Goal: Subscribe to service/newsletter

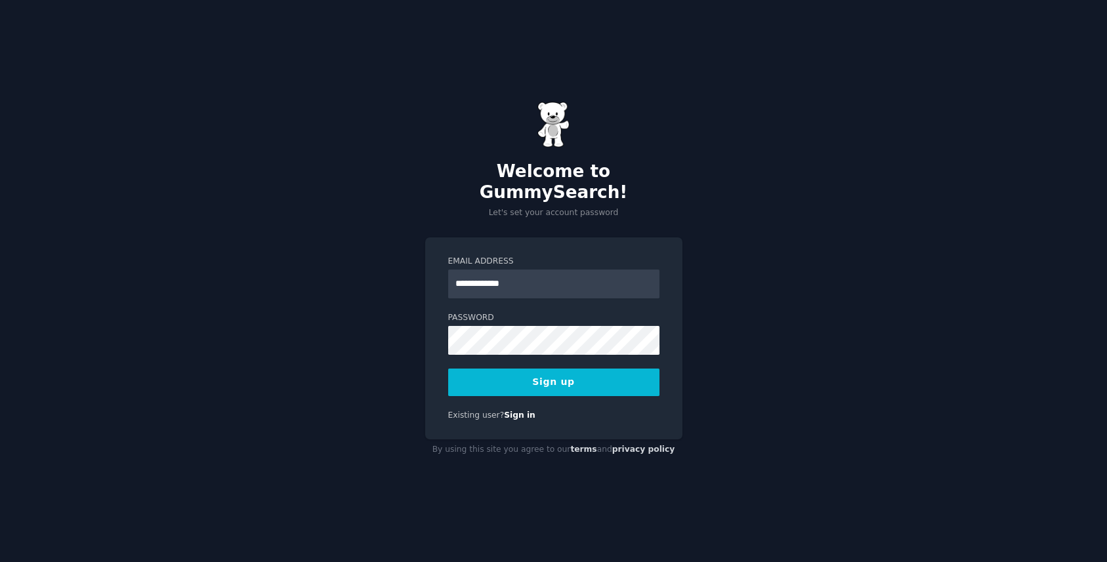
type input "**********"
click at [547, 373] on button "Sign up" at bounding box center [553, 383] width 211 height 28
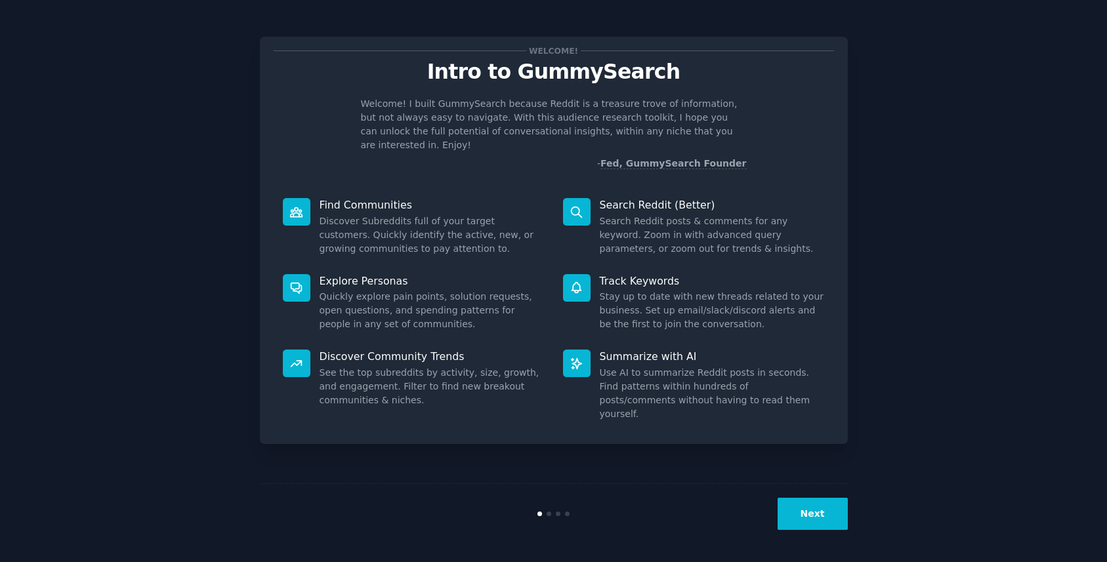
click at [812, 515] on button "Next" at bounding box center [813, 514] width 70 height 32
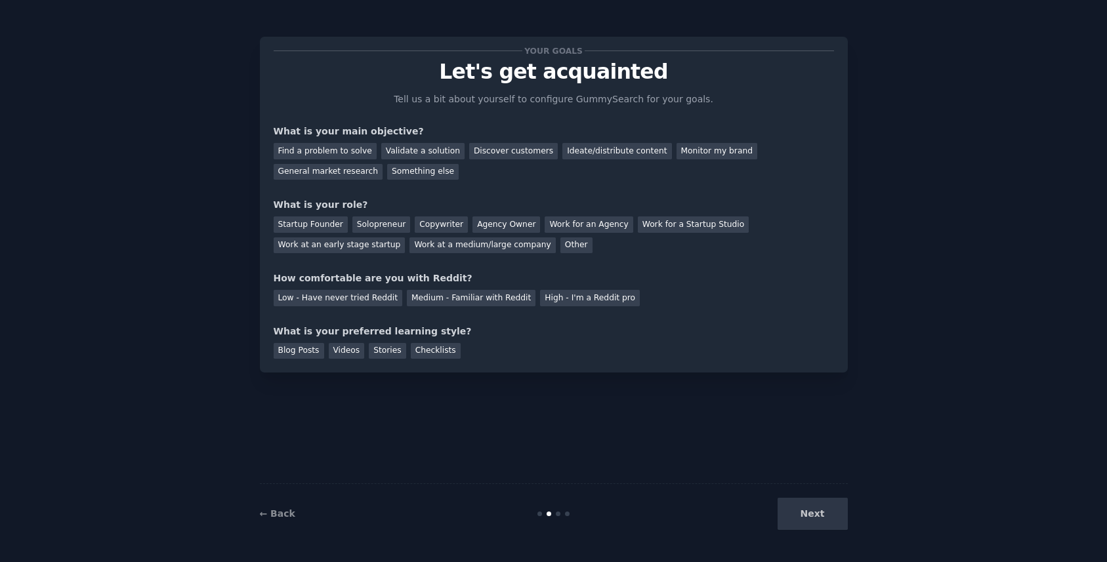
click at [840, 435] on div "Your goals Let's get acquainted Tell us a bit about yourself to configure Gummy…" at bounding box center [554, 281] width 588 height 526
click at [815, 513] on div "Next" at bounding box center [750, 514] width 196 height 32
click at [333, 175] on div "General market research" at bounding box center [329, 172] width 110 height 16
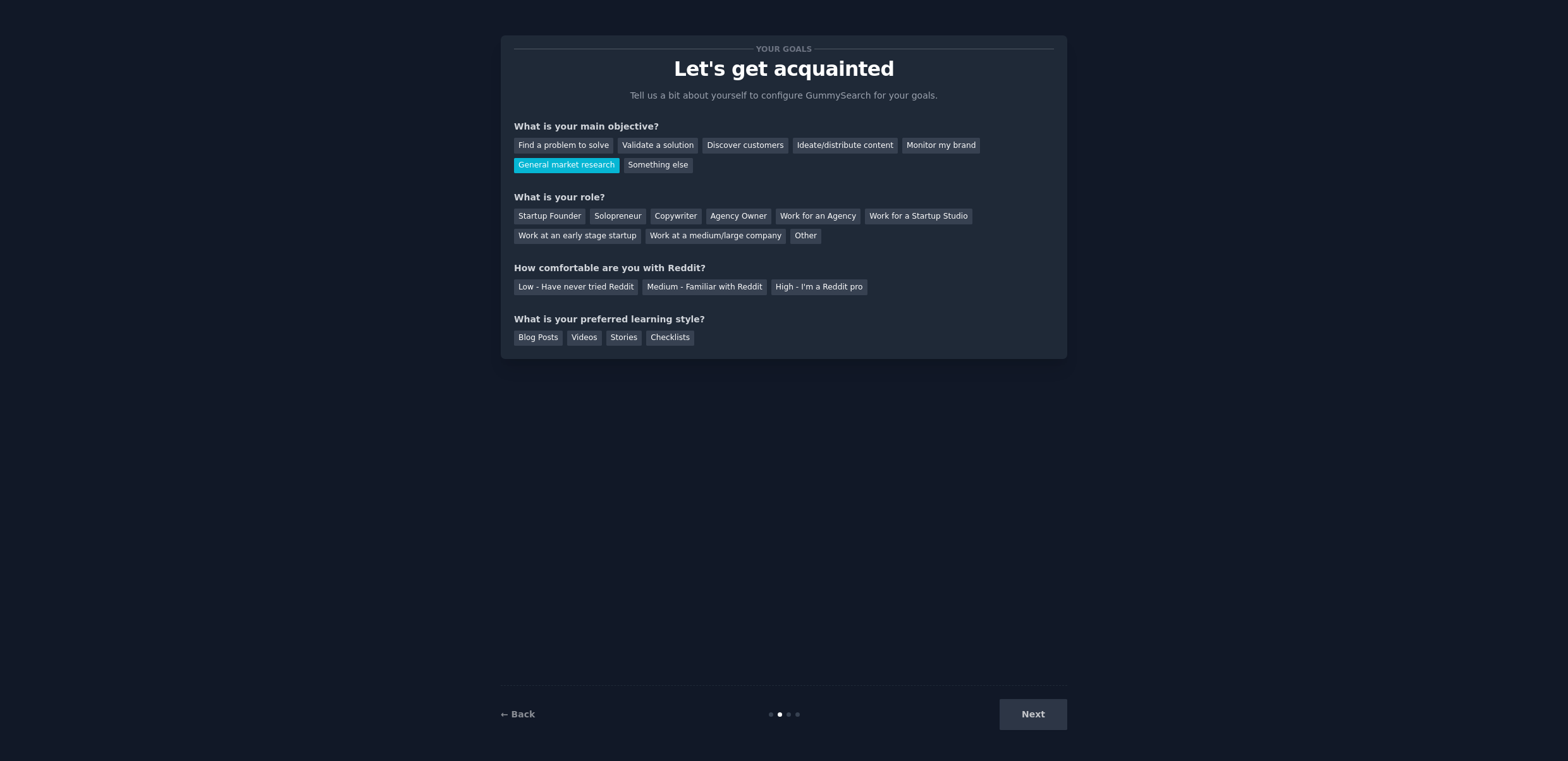
click at [776, 179] on div "Your goals Let's get acquainted Tell us a bit about yourself to configure Gummy…" at bounding box center [784, 197] width 540 height 297
click at [897, 215] on div "Work for a Startup Studio" at bounding box center [918, 217] width 107 height 15
click at [590, 242] on div "Work at an early stage startup" at bounding box center [578, 237] width 127 height 15
click at [707, 284] on div "Medium - Familiar with Reddit" at bounding box center [704, 287] width 124 height 15
click at [664, 336] on div "Checklists" at bounding box center [670, 338] width 48 height 15
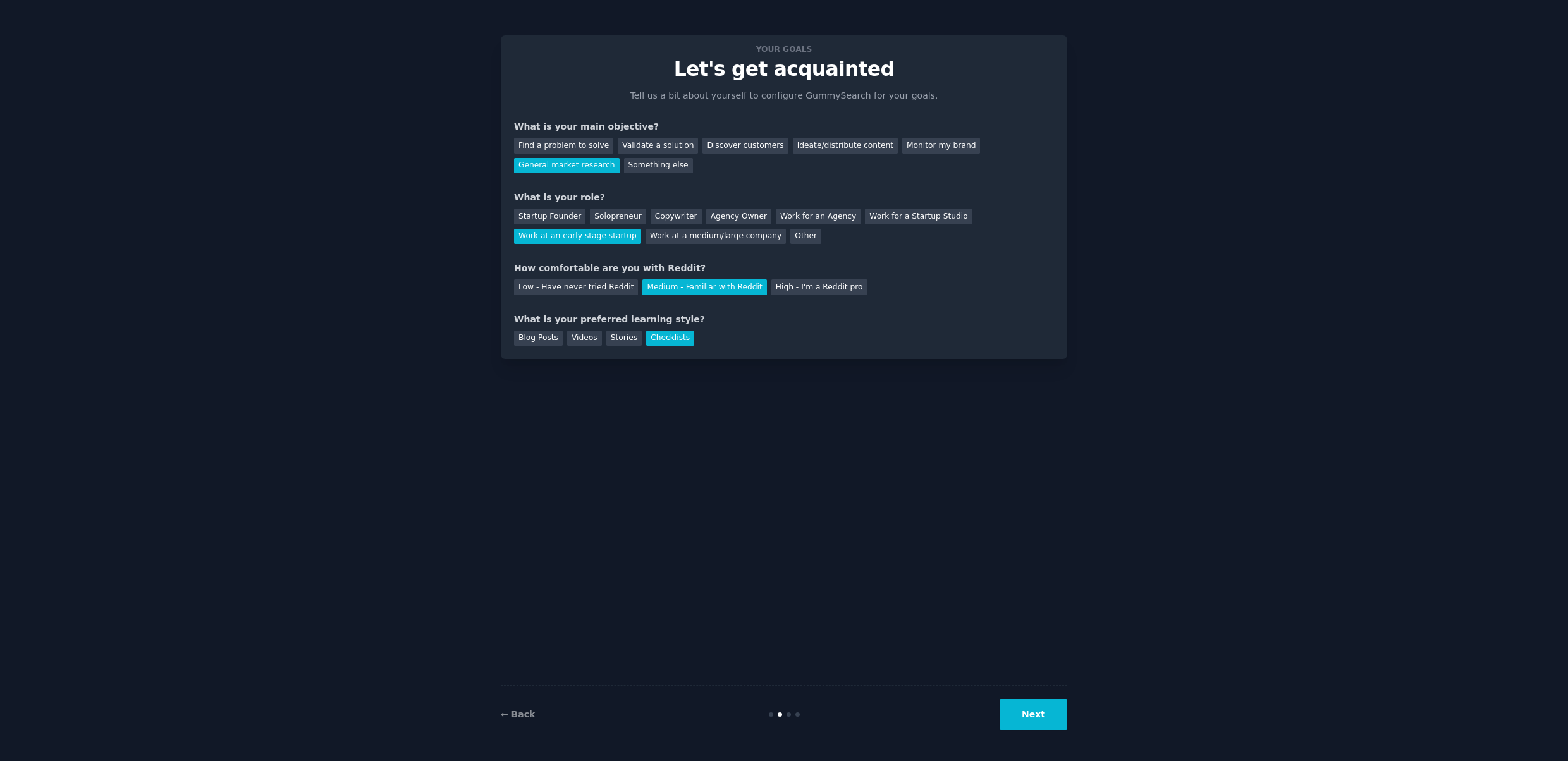
click at [1046, 541] on button "Next" at bounding box center [1033, 715] width 67 height 31
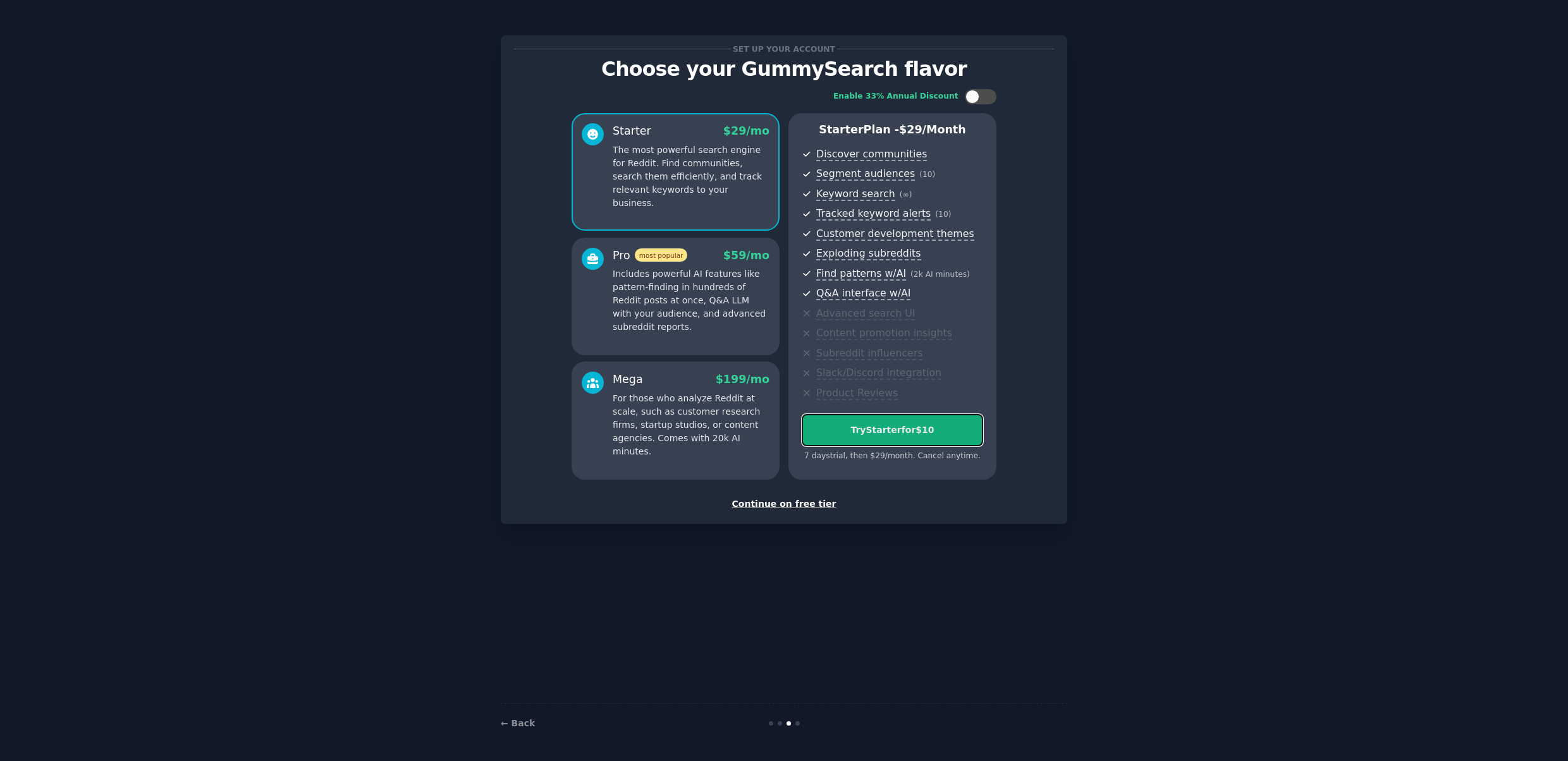
click at [891, 432] on div "Try Starter for $10" at bounding box center [892, 431] width 180 height 13
